Goal: Information Seeking & Learning: Learn about a topic

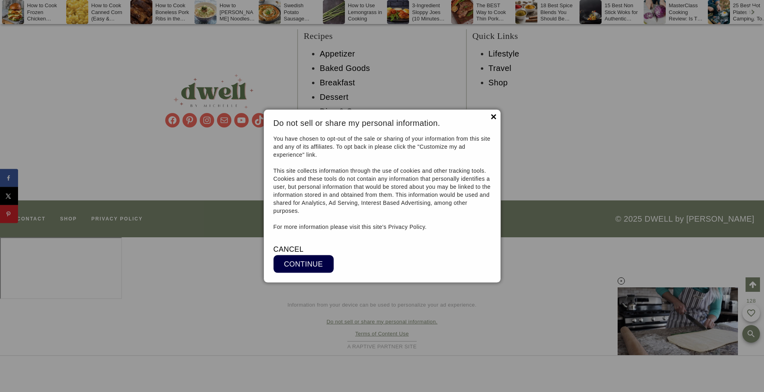
scroll to position [9009, 0]
